Goal: Information Seeking & Learning: Learn about a topic

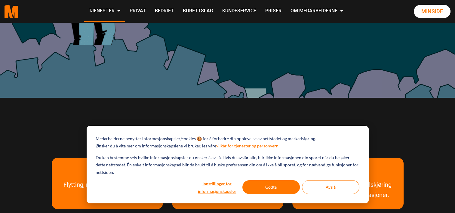
scroll to position [301, 0]
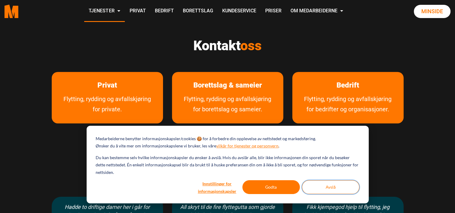
click at [320, 187] on button "Avslå" at bounding box center [330, 187] width 57 height 14
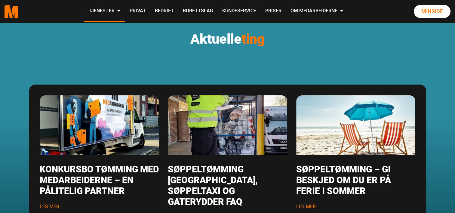
scroll to position [688, 0]
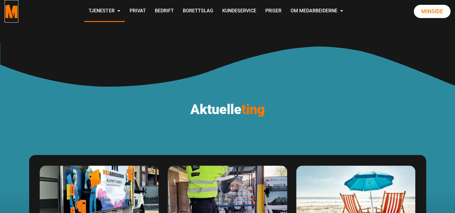
click at [7, 12] on polygon "Medarbeiderne start page" at bounding box center [9, 12] width 8 height 14
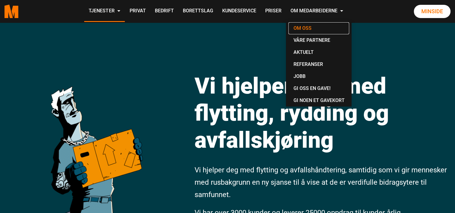
click at [299, 29] on link "Om oss" at bounding box center [319, 28] width 61 height 12
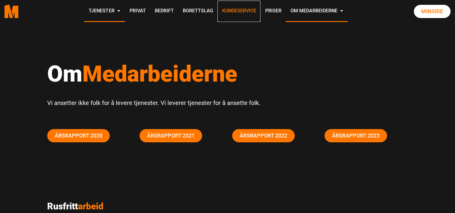
click at [250, 10] on link "Kundeservice" at bounding box center [239, 11] width 43 height 21
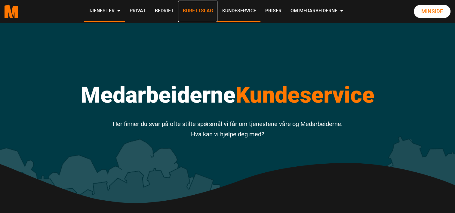
click at [199, 10] on link "Borettslag" at bounding box center [197, 11] width 39 height 21
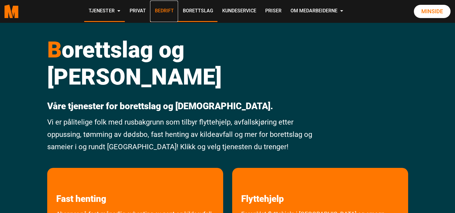
click at [164, 10] on link "Bedrift" at bounding box center [164, 11] width 28 height 21
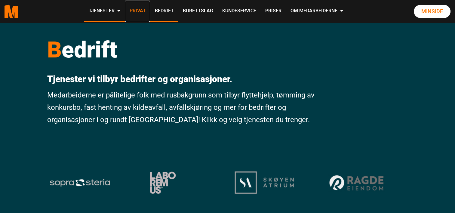
click at [137, 14] on link "Privat" at bounding box center [137, 11] width 25 height 21
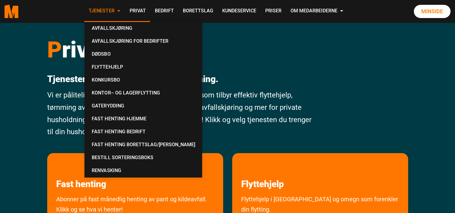
click at [99, 11] on link "Tjenester" at bounding box center [104, 11] width 41 height 21
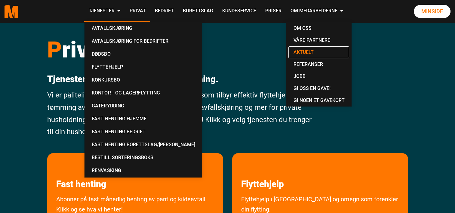
click at [311, 52] on link "Aktuelt" at bounding box center [319, 52] width 61 height 12
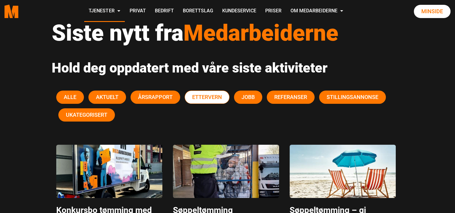
scroll to position [60, 0]
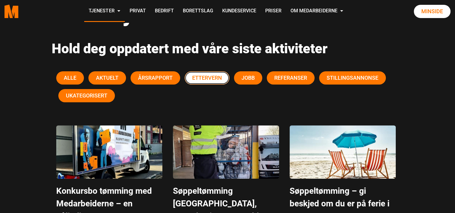
click at [211, 79] on span "Ettervern" at bounding box center [207, 78] width 30 height 6
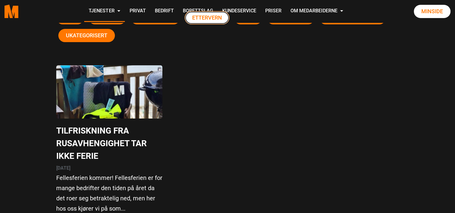
scroll to position [0, 0]
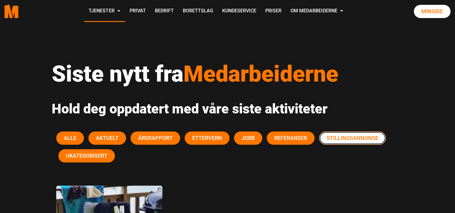
click at [352, 142] on button "Stillingsannonse" at bounding box center [352, 138] width 67 height 13
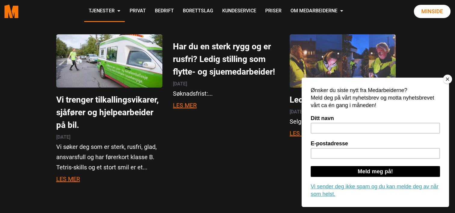
scroll to position [150, 0]
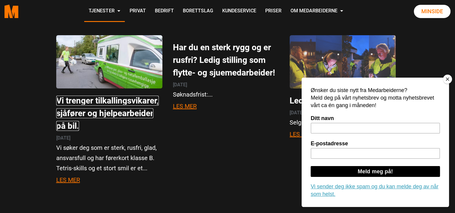
click at [69, 100] on link "Vi trenger tilkallingsvikarer, sjåfører og hjelpearbeider på bil." at bounding box center [107, 113] width 103 height 35
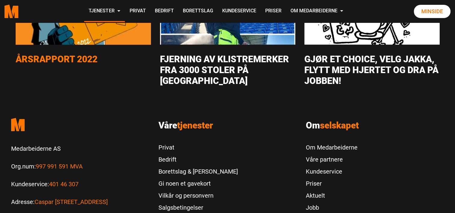
scroll to position [1445, 0]
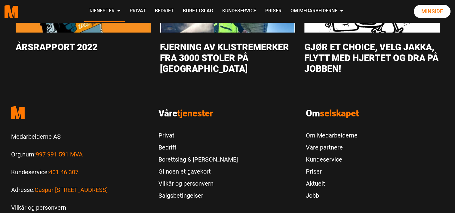
drag, startPoint x: 22, startPoint y: 13, endPoint x: 0, endPoint y: 11, distance: 21.8
click at [0, 11] on div ".cls-1{filter:url(#drop-shadow-2)}.cls-1,.cls-2{fill:#ff7700;stroke-width:0px}.…" at bounding box center [11, 11] width 23 height 23
click at [11, 11] on polygon "Medarbeiderne start page" at bounding box center [9, 12] width 8 height 14
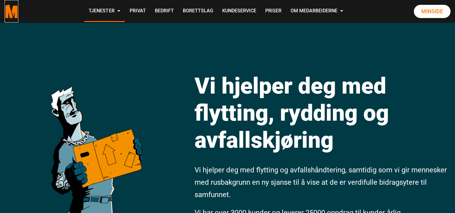
click at [11, 11] on polygon "Medarbeiderne start page" at bounding box center [9, 12] width 8 height 14
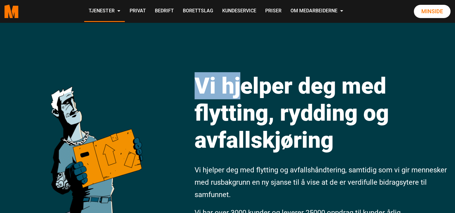
drag, startPoint x: 40, startPoint y: 31, endPoint x: 246, endPoint y: 59, distance: 207.7
click at [246, 59] on div "Vi hjelper deg med flytting, rydding og avfallskjøring Vi hjelper deg med flytt…" at bounding box center [227, 168] width 455 height 290
